Goal: Check status: Check status

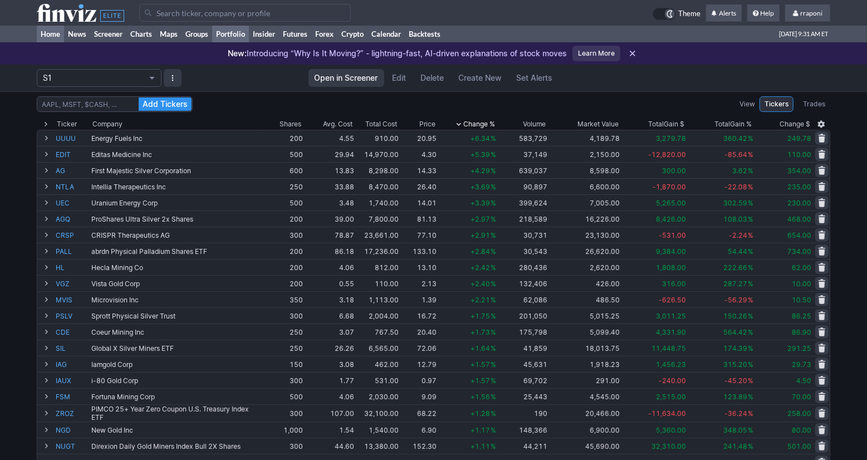
click at [55, 36] on link "Home" at bounding box center [50, 34] width 27 height 17
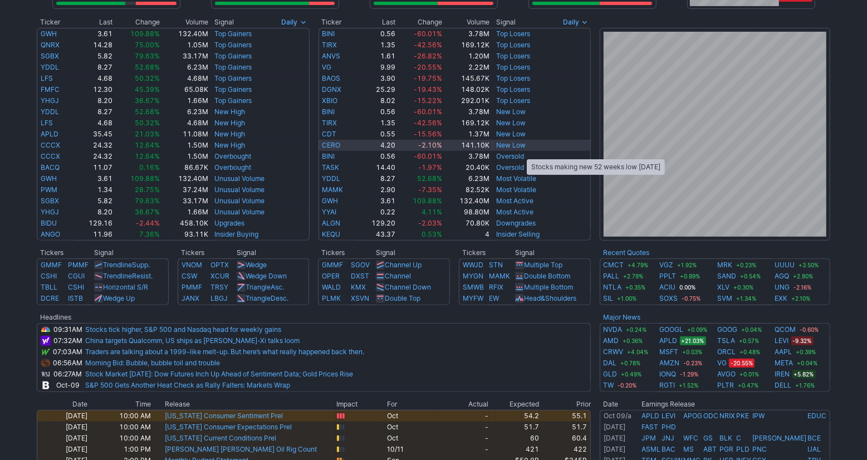
scroll to position [219, 0]
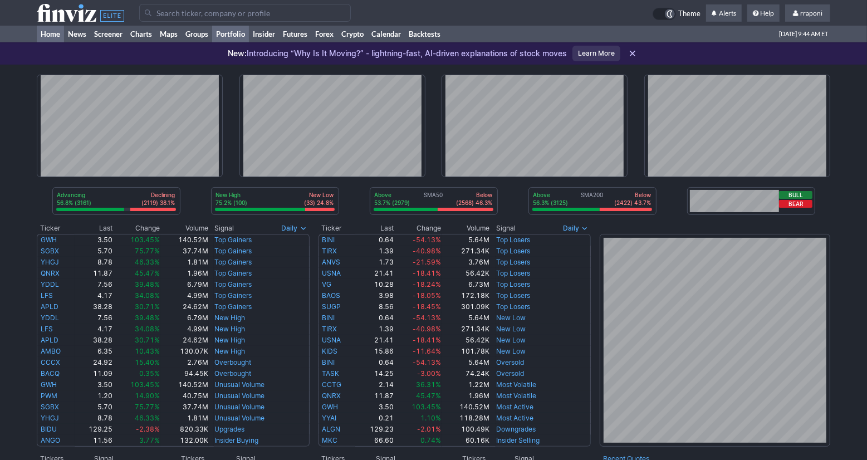
click at [241, 38] on link "Portfolio" at bounding box center [230, 34] width 37 height 17
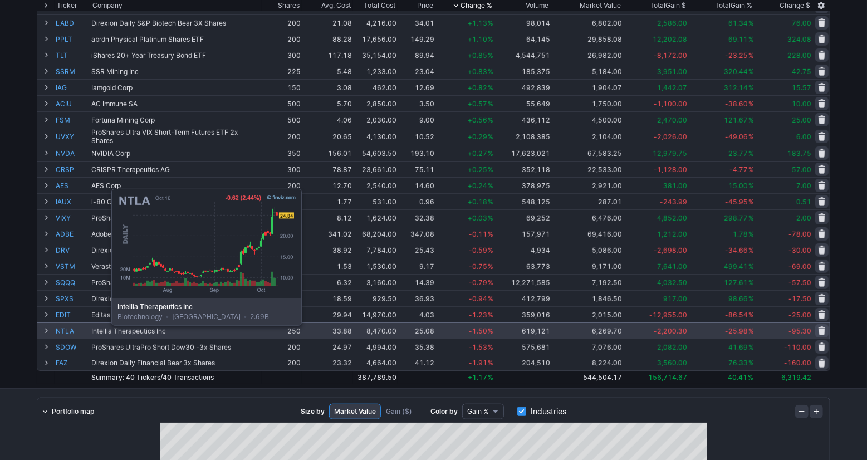
scroll to position [407, 0]
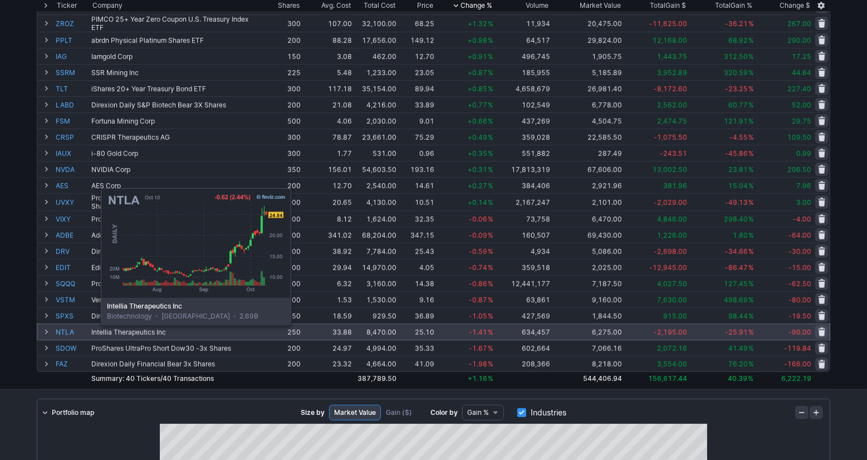
click at [72, 332] on link "NTLA" at bounding box center [72, 332] width 33 height 16
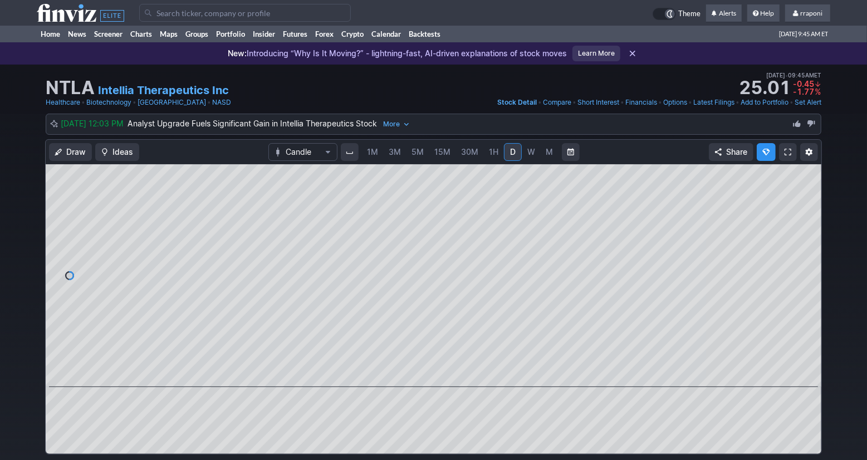
click at [519, 153] on link "D" at bounding box center [513, 152] width 18 height 18
click at [525, 153] on link "W" at bounding box center [531, 152] width 18 height 18
click at [542, 153] on link "M" at bounding box center [550, 152] width 18 height 18
click at [240, 42] on div "New: Introducing “Why Is It Moving?” - lightning-fast, AI-driven explanations o…" at bounding box center [397, 53] width 339 height 24
click at [240, 38] on link "Portfolio" at bounding box center [230, 34] width 37 height 17
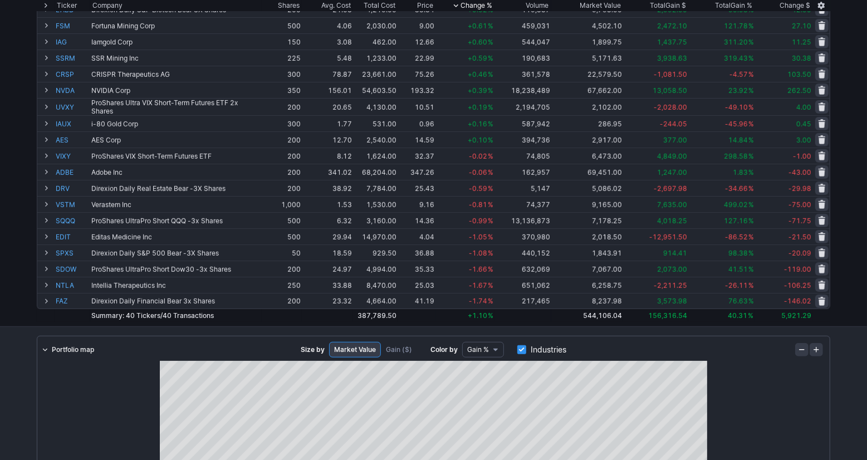
scroll to position [456, 0]
